Goal: Task Accomplishment & Management: Complete application form

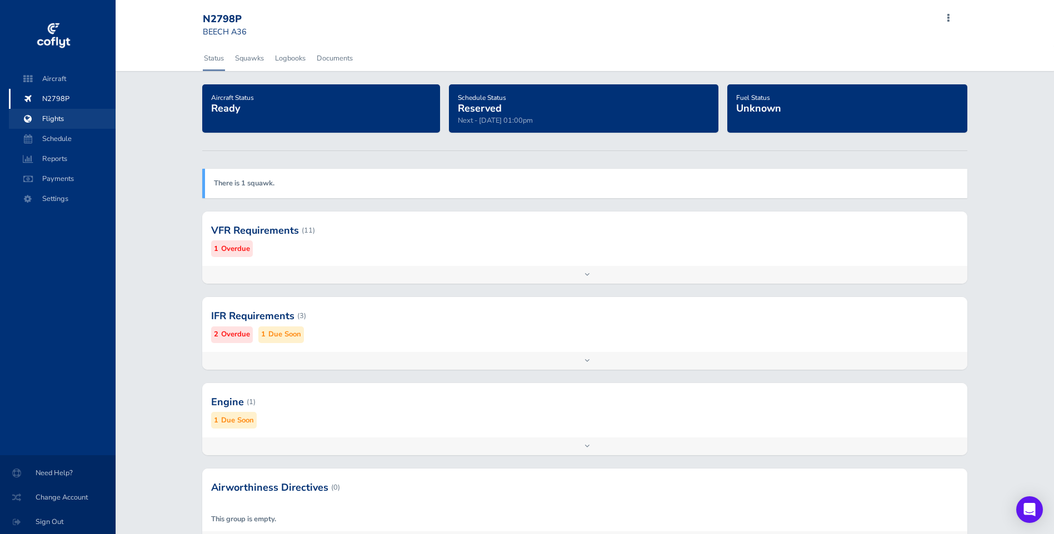
click at [59, 117] on span "Flights" at bounding box center [62, 119] width 84 height 20
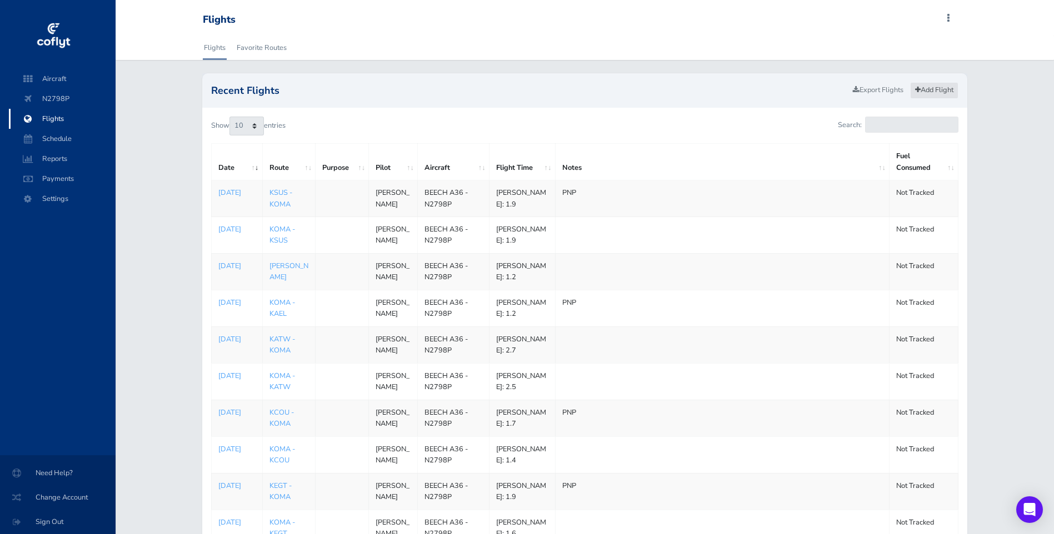
click at [940, 87] on link "Add Flight" at bounding box center [934, 90] width 48 height 16
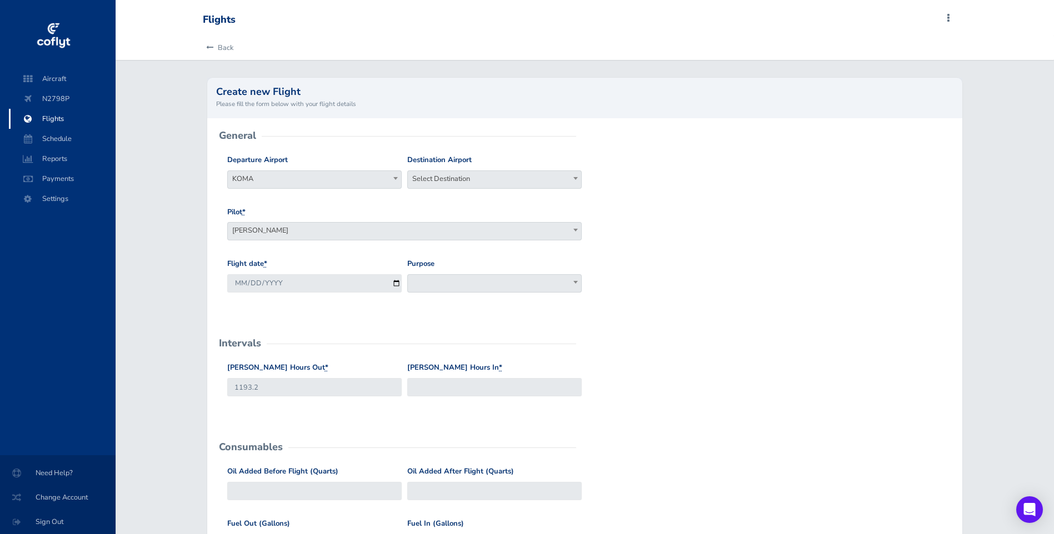
click at [436, 178] on span "Select Destination" at bounding box center [494, 179] width 173 height 16
type input "KCID"
select select "KCID"
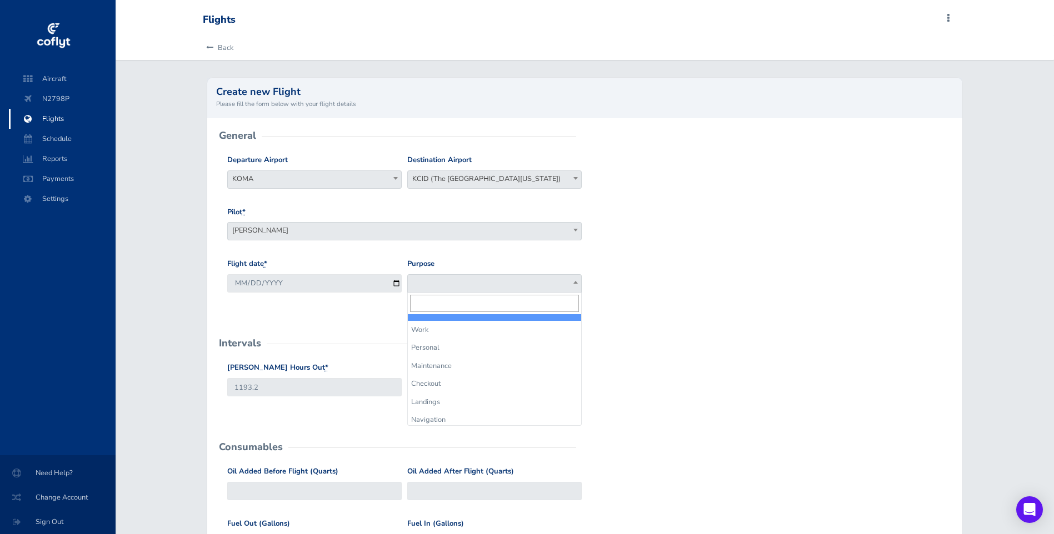
drag, startPoint x: 430, startPoint y: 286, endPoint x: 435, endPoint y: 282, distance: 6.0
click at [431, 284] on span at bounding box center [494, 283] width 174 height 18
click at [647, 349] on form "General Departure Airport Select Departure KOMA KOMA Destination Airport Select…" at bounding box center [585, 514] width 738 height 756
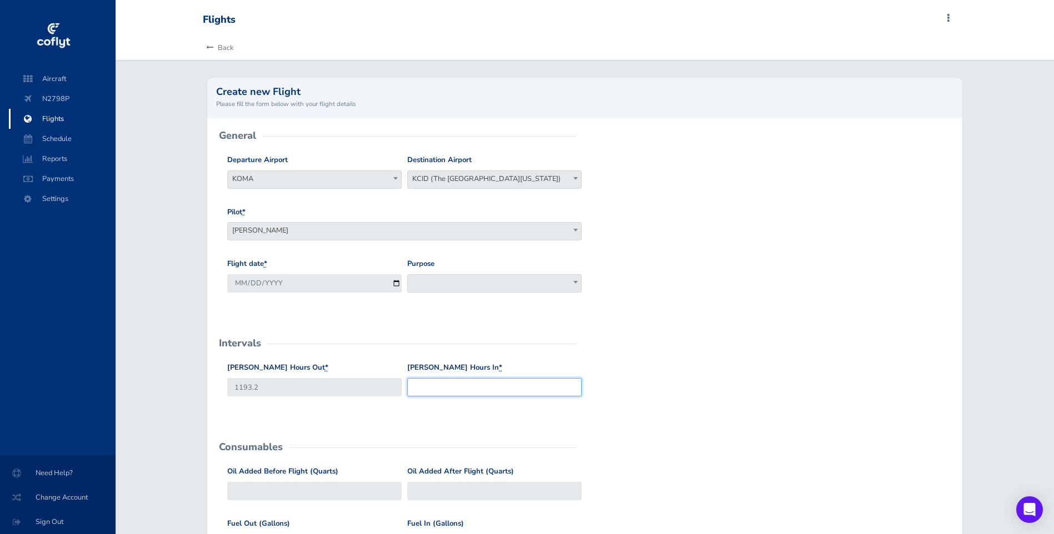
click at [431, 392] on input "[PERSON_NAME] Hours In *" at bounding box center [494, 387] width 174 height 18
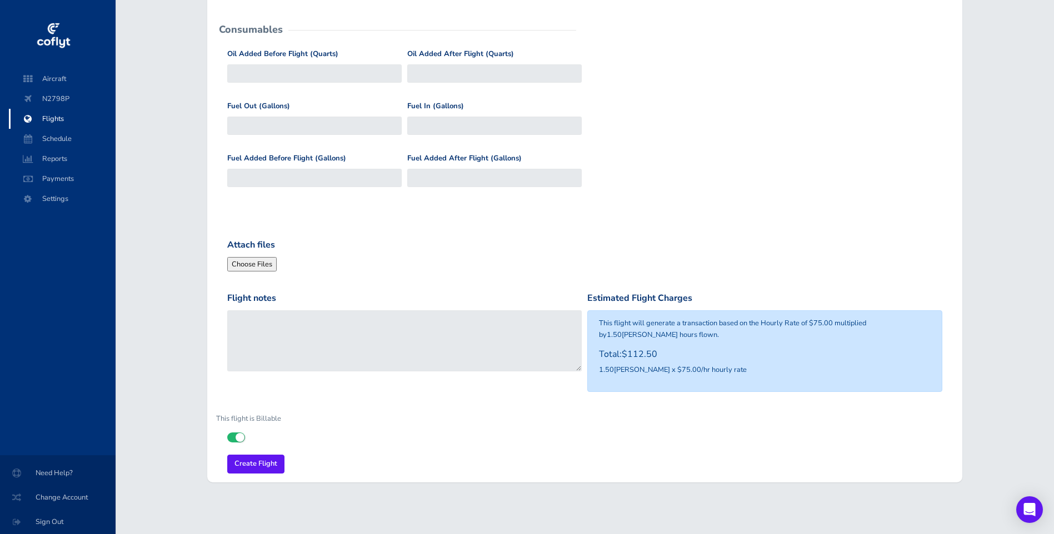
scroll to position [423, 0]
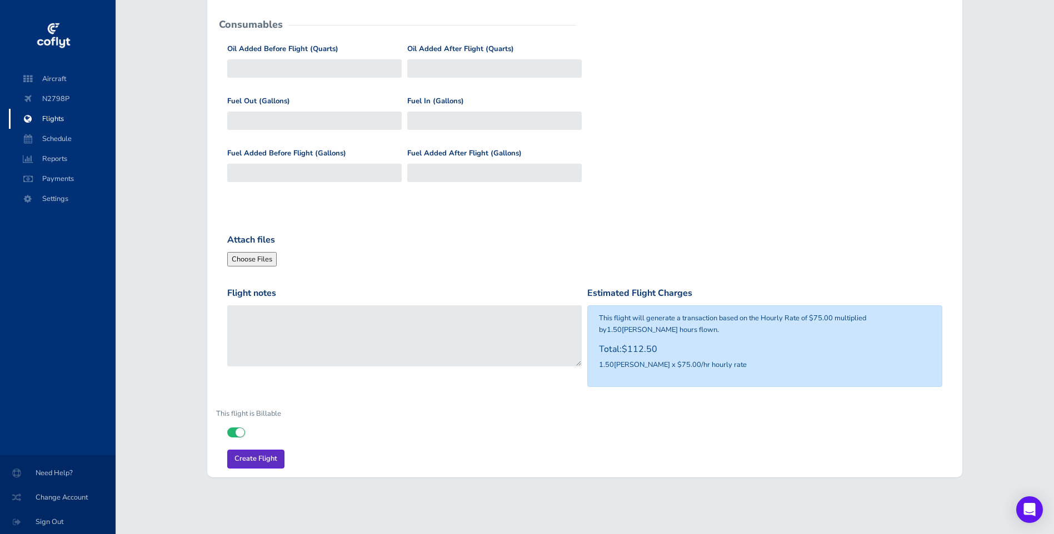
type input "1194.7"
click at [259, 454] on input "Create Flight" at bounding box center [255, 459] width 57 height 18
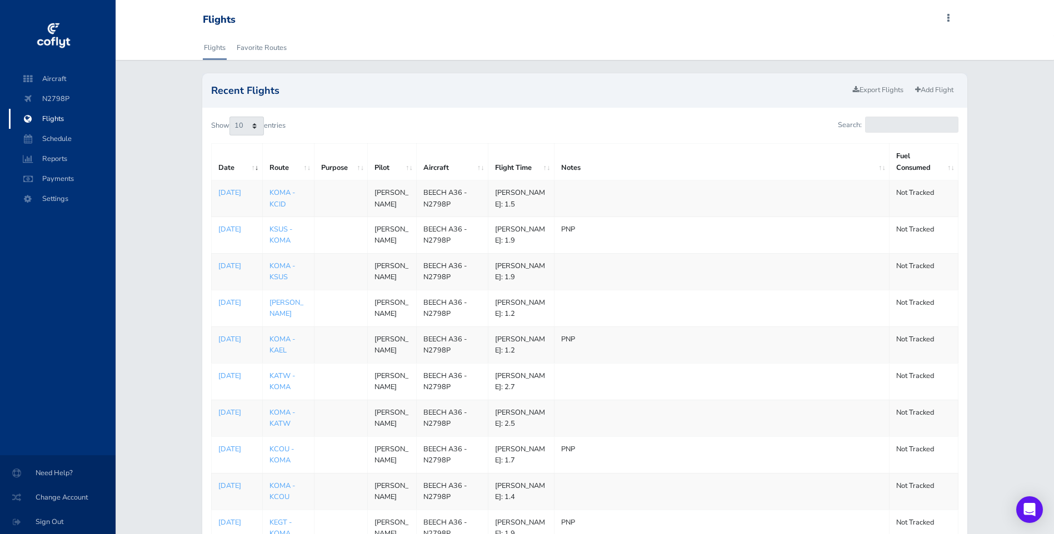
click at [57, 115] on span "Flights" at bounding box center [62, 119] width 84 height 20
click at [941, 87] on link "Add Flight" at bounding box center [934, 90] width 48 height 16
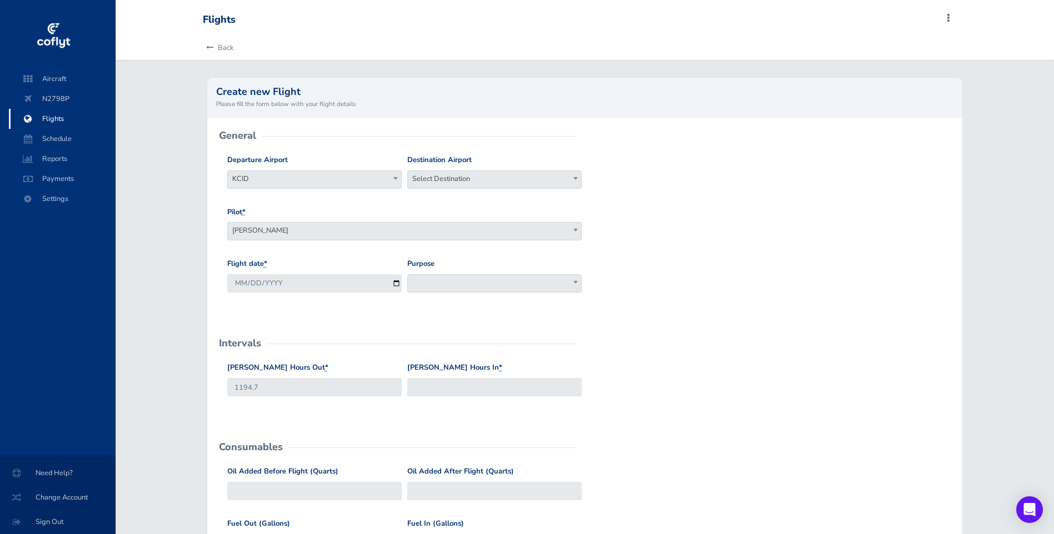
click at [469, 176] on span "Select Destination" at bounding box center [494, 179] width 173 height 16
type input "KTNU"
select select "KTNU"
click at [439, 391] on input "[PERSON_NAME] Hours In *" at bounding box center [494, 387] width 174 height 18
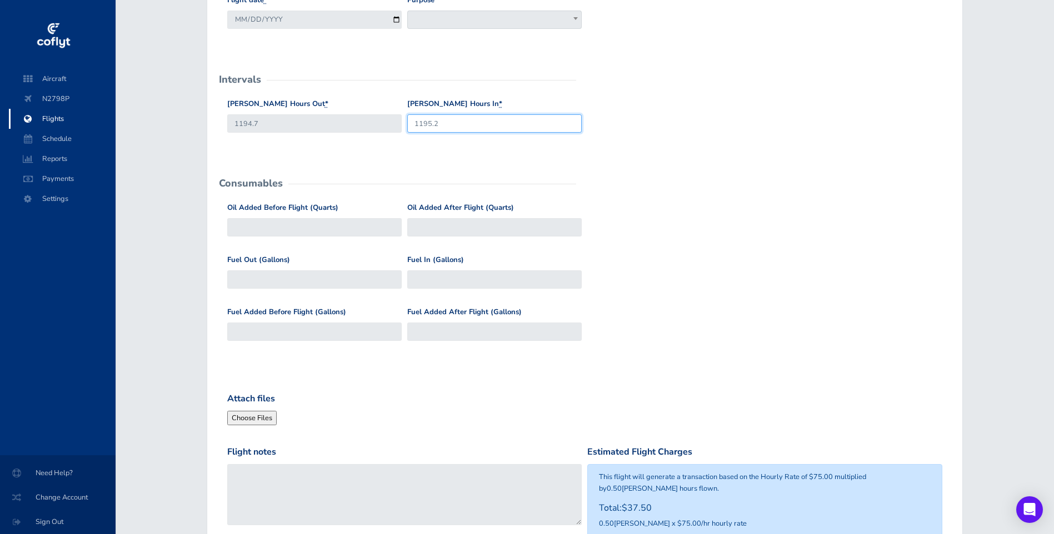
scroll to position [278, 0]
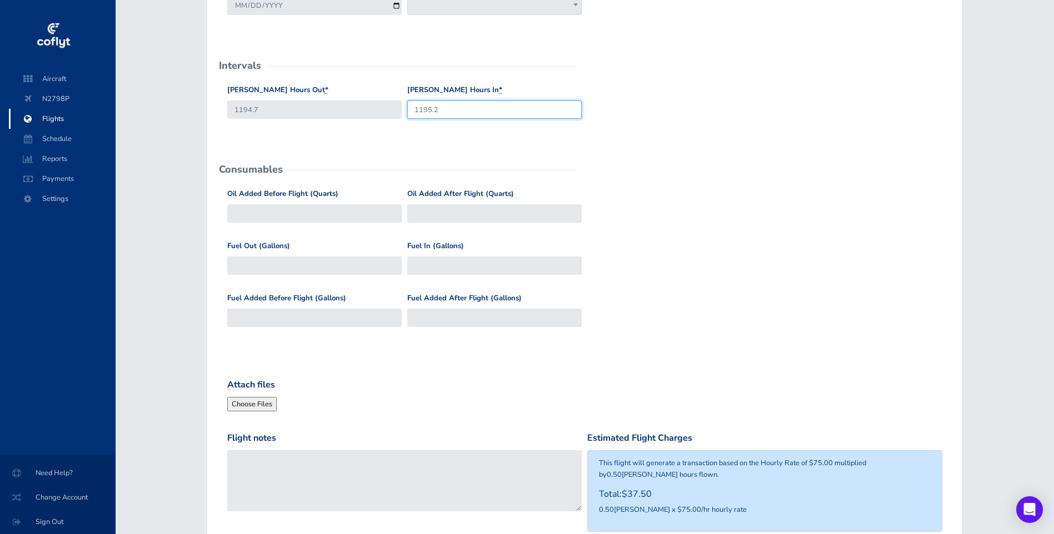
type input "1195.2"
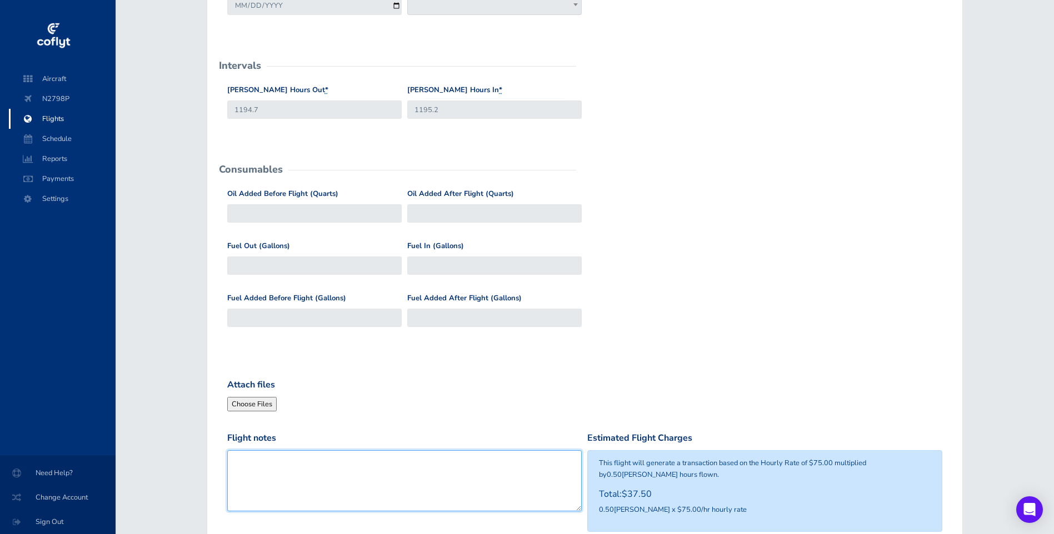
click at [251, 461] on textarea "Flight notes" at bounding box center [404, 481] width 355 height 61
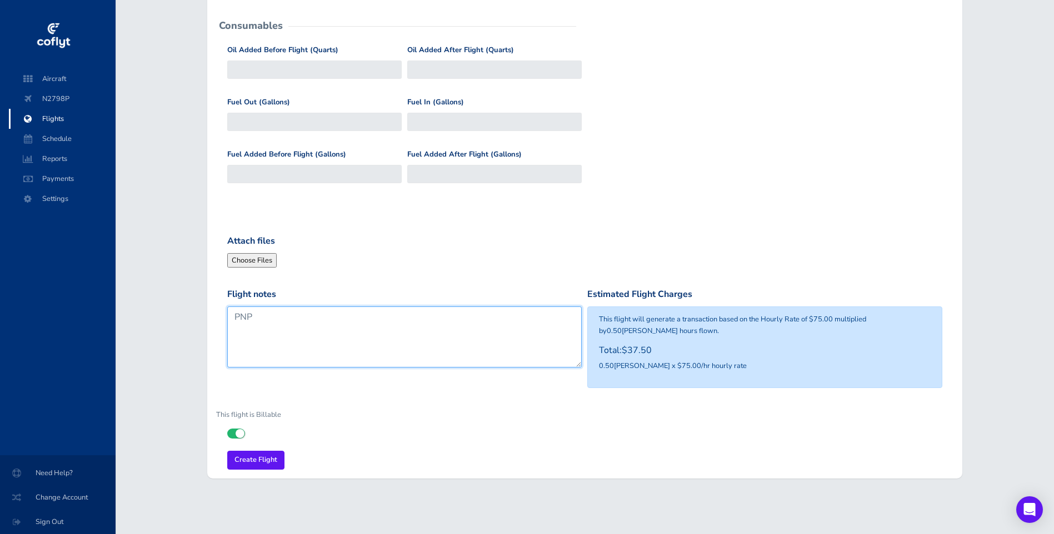
scroll to position [423, 0]
type textarea "PNP"
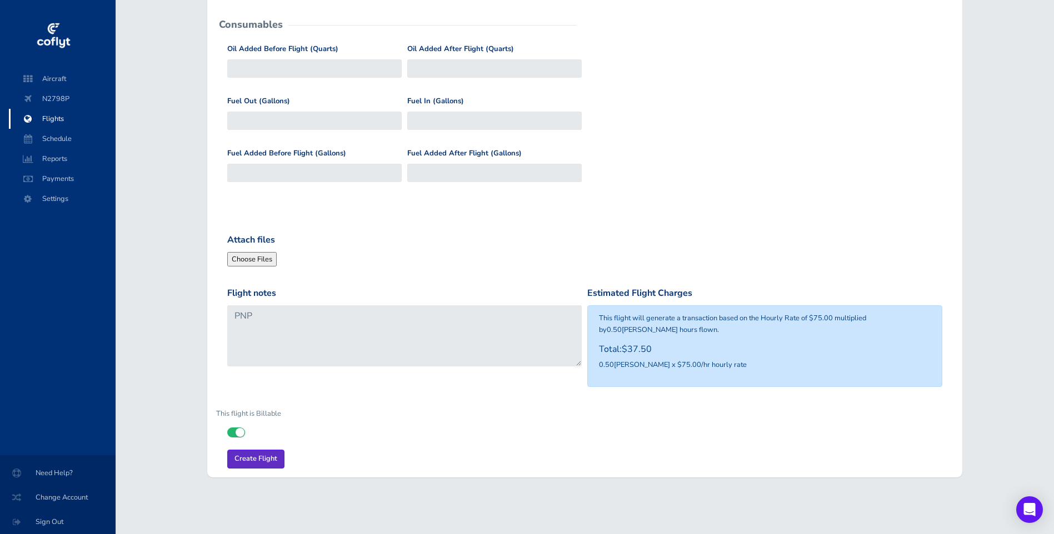
click at [269, 453] on input "Create Flight" at bounding box center [255, 459] width 57 height 18
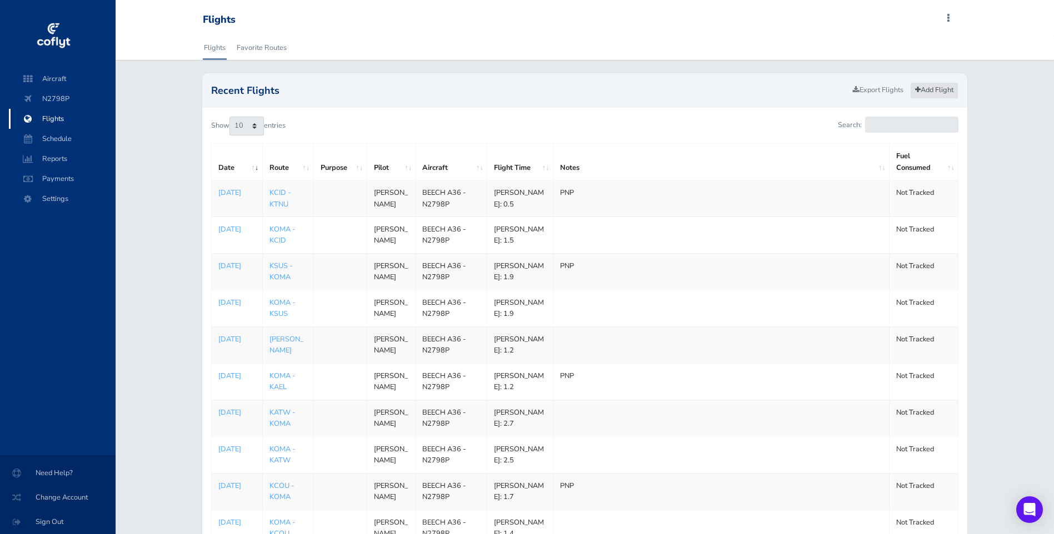
click at [930, 88] on link "Add Flight" at bounding box center [934, 90] width 48 height 16
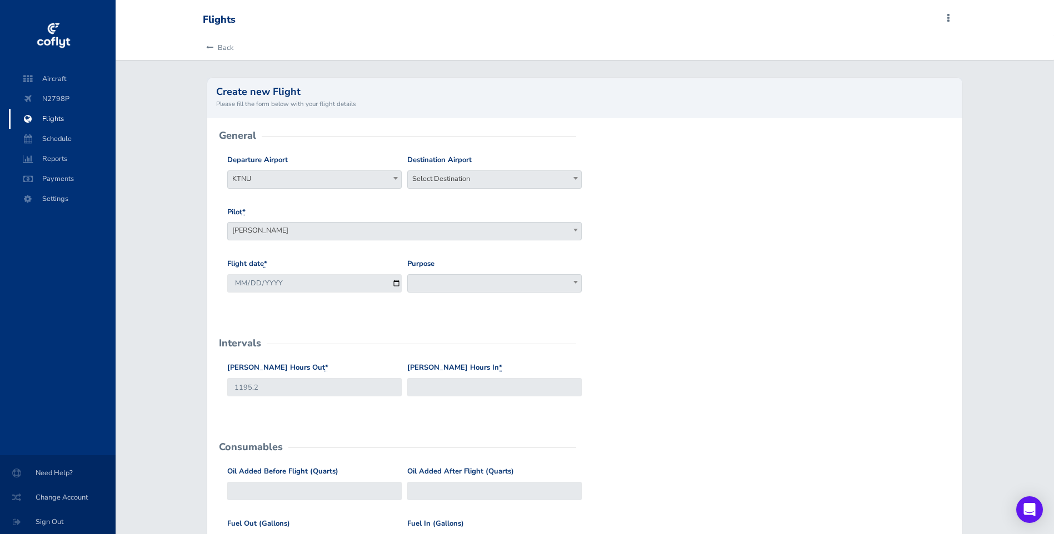
click at [433, 175] on span "Select Destination" at bounding box center [494, 179] width 173 height 16
type input "KOMA"
select select "KOMA"
click at [431, 388] on input "Hobbs Hours In *" at bounding box center [494, 387] width 174 height 18
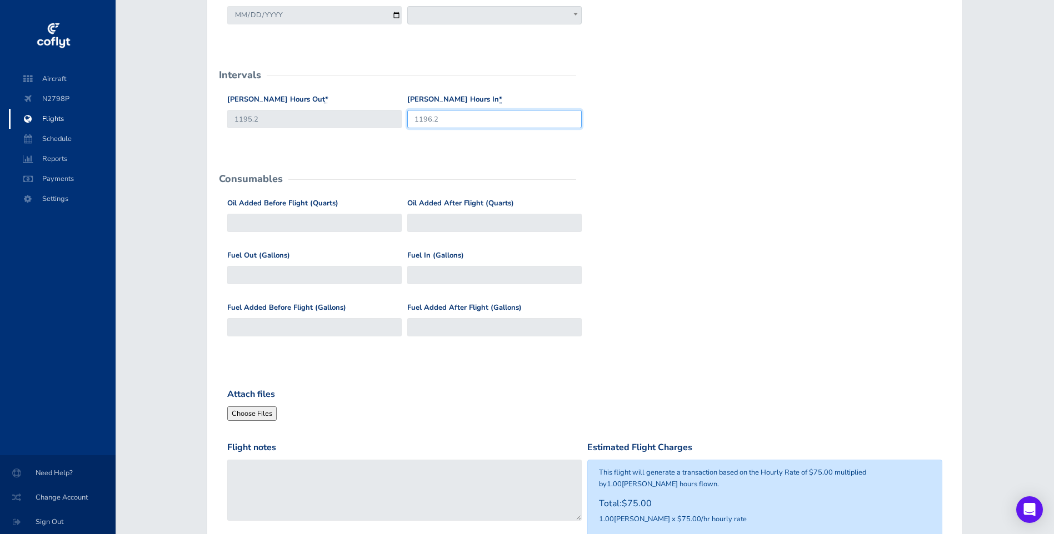
scroll to position [278, 0]
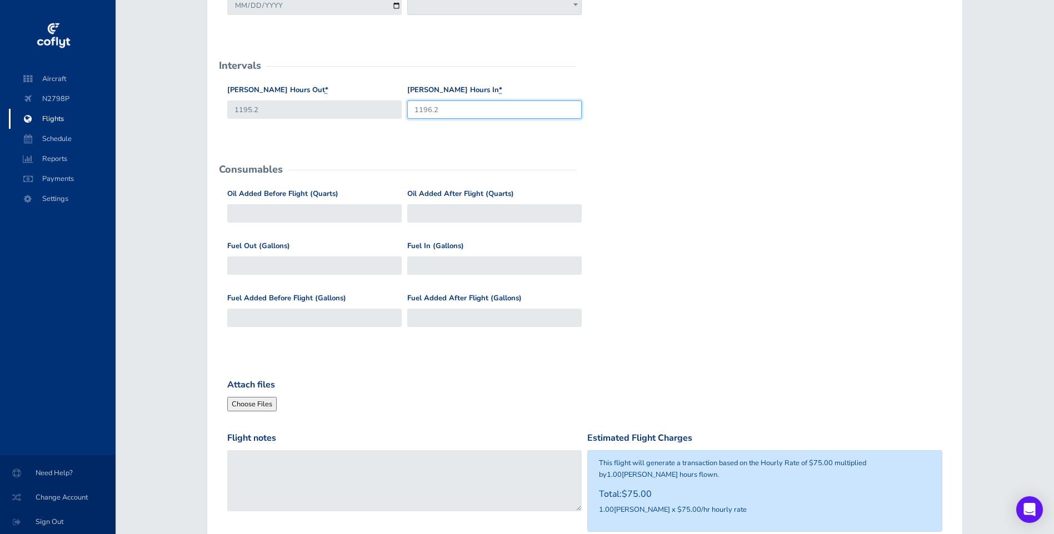
type input "1196.2"
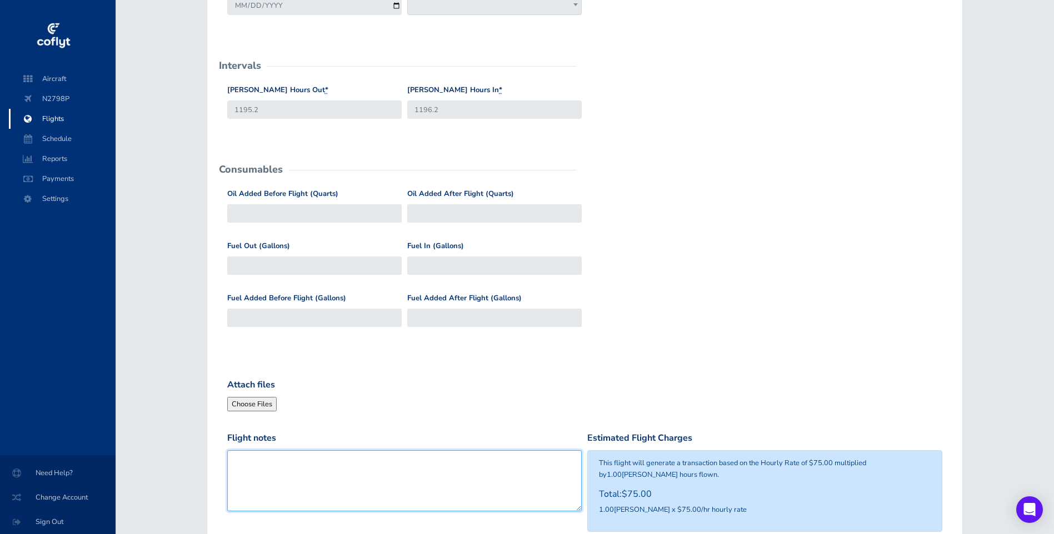
click at [287, 457] on textarea "Flight notes" at bounding box center [404, 481] width 355 height 61
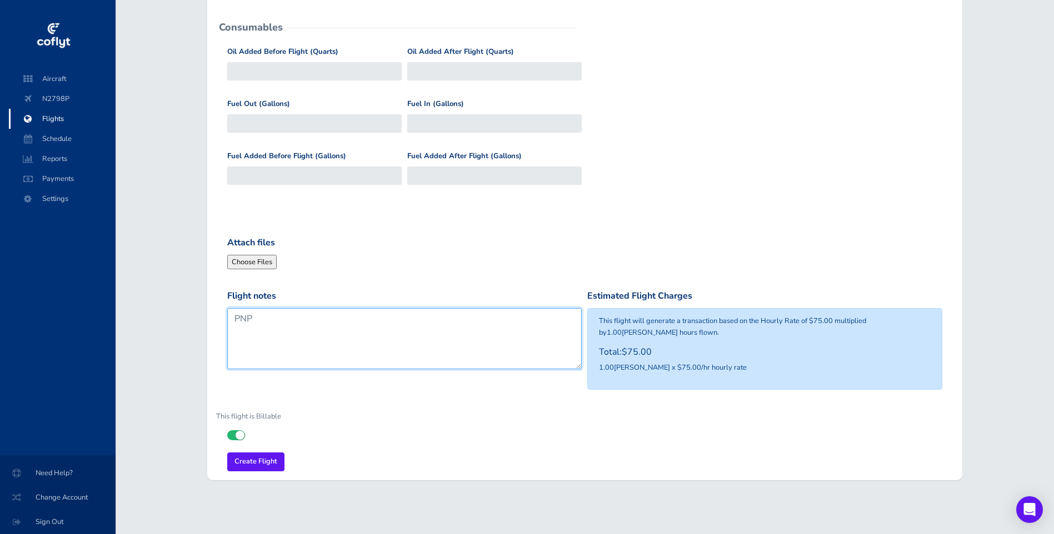
scroll to position [423, 0]
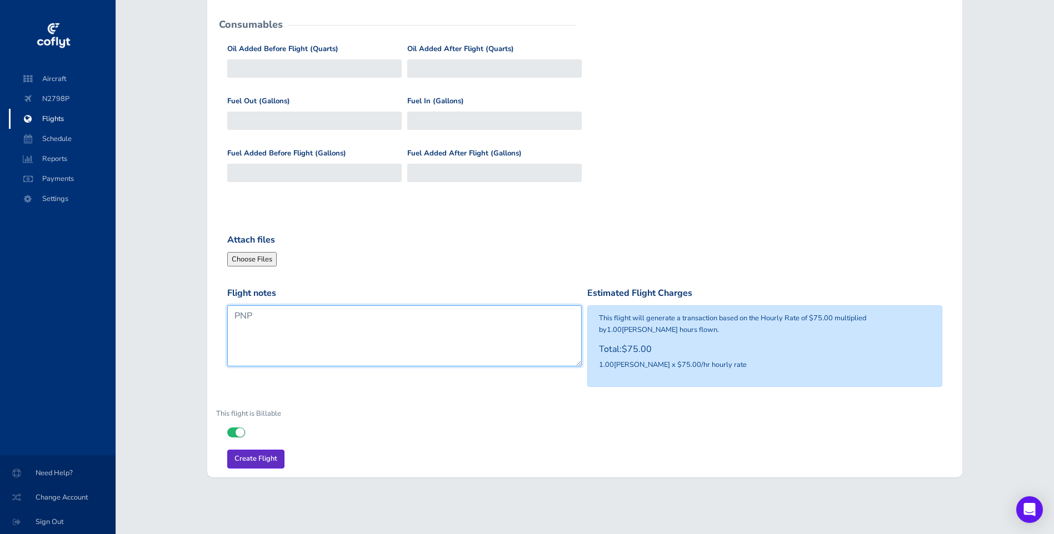
type textarea "PNP"
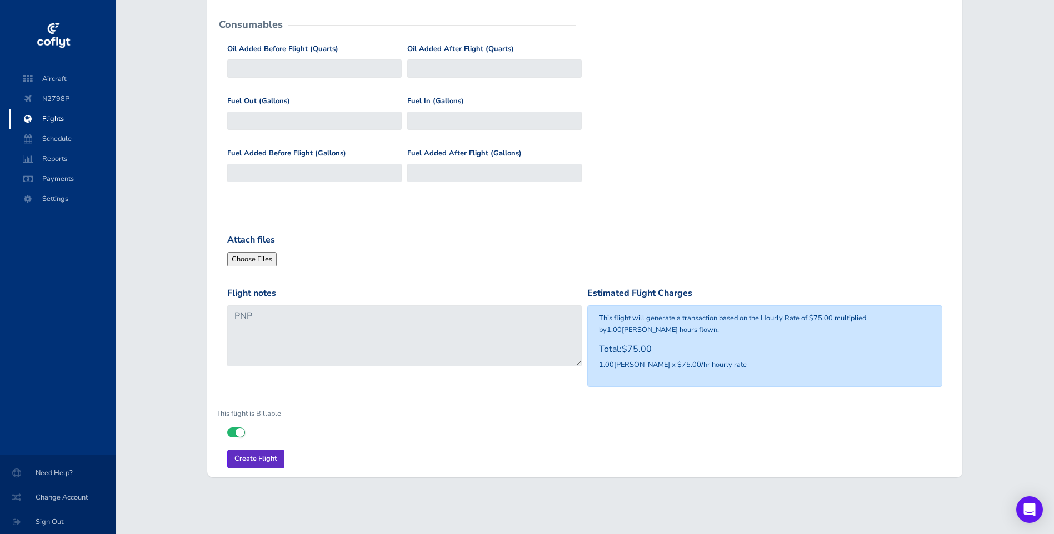
click at [267, 461] on input "Create Flight" at bounding box center [255, 459] width 57 height 18
